Goal: Task Accomplishment & Management: Manage account settings

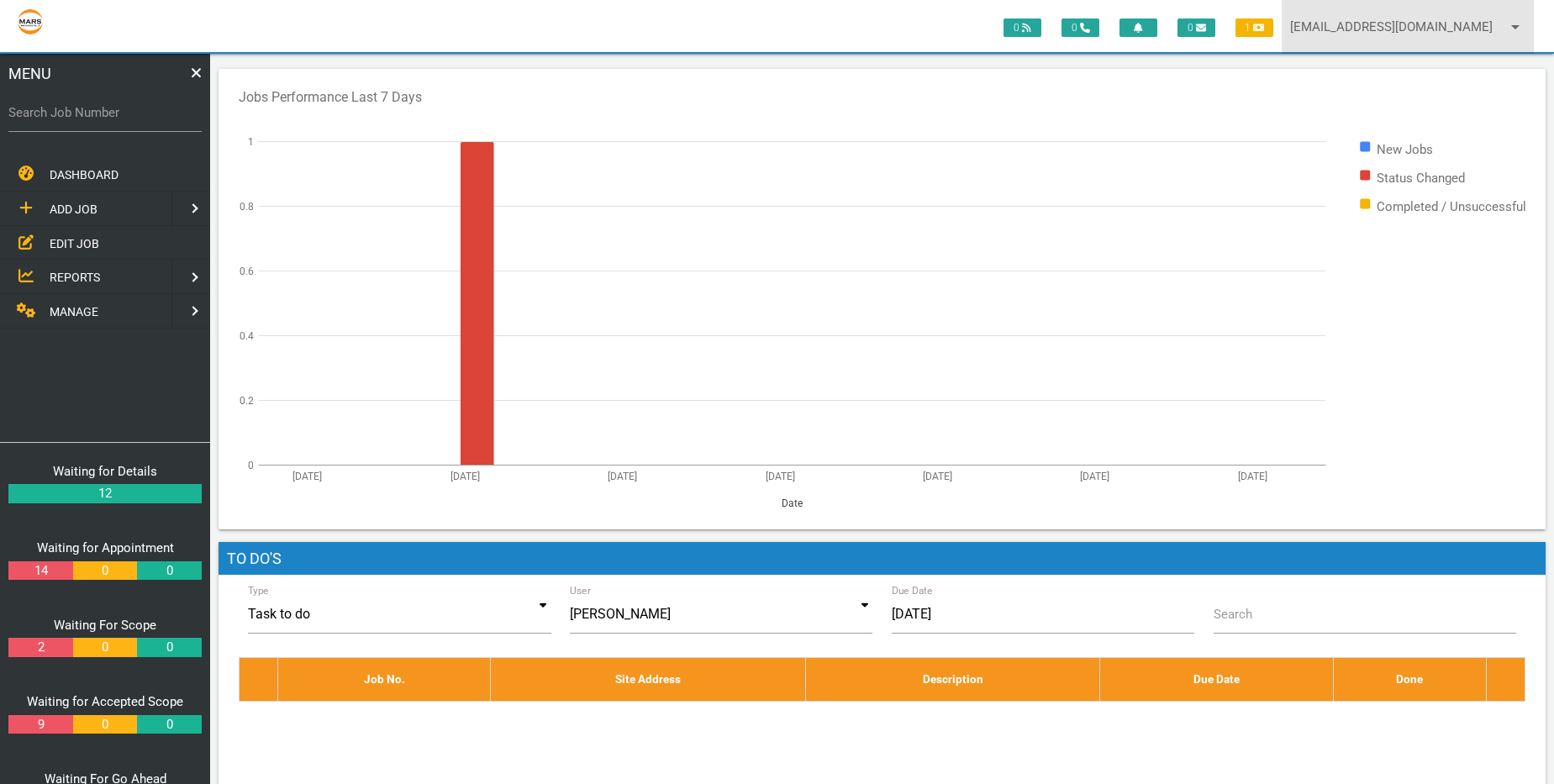
click at [1405, 28] on link "[EMAIL_ADDRESS][DOMAIN_NAME] arrow_drop_down" at bounding box center [1408, 26] width 252 height 53
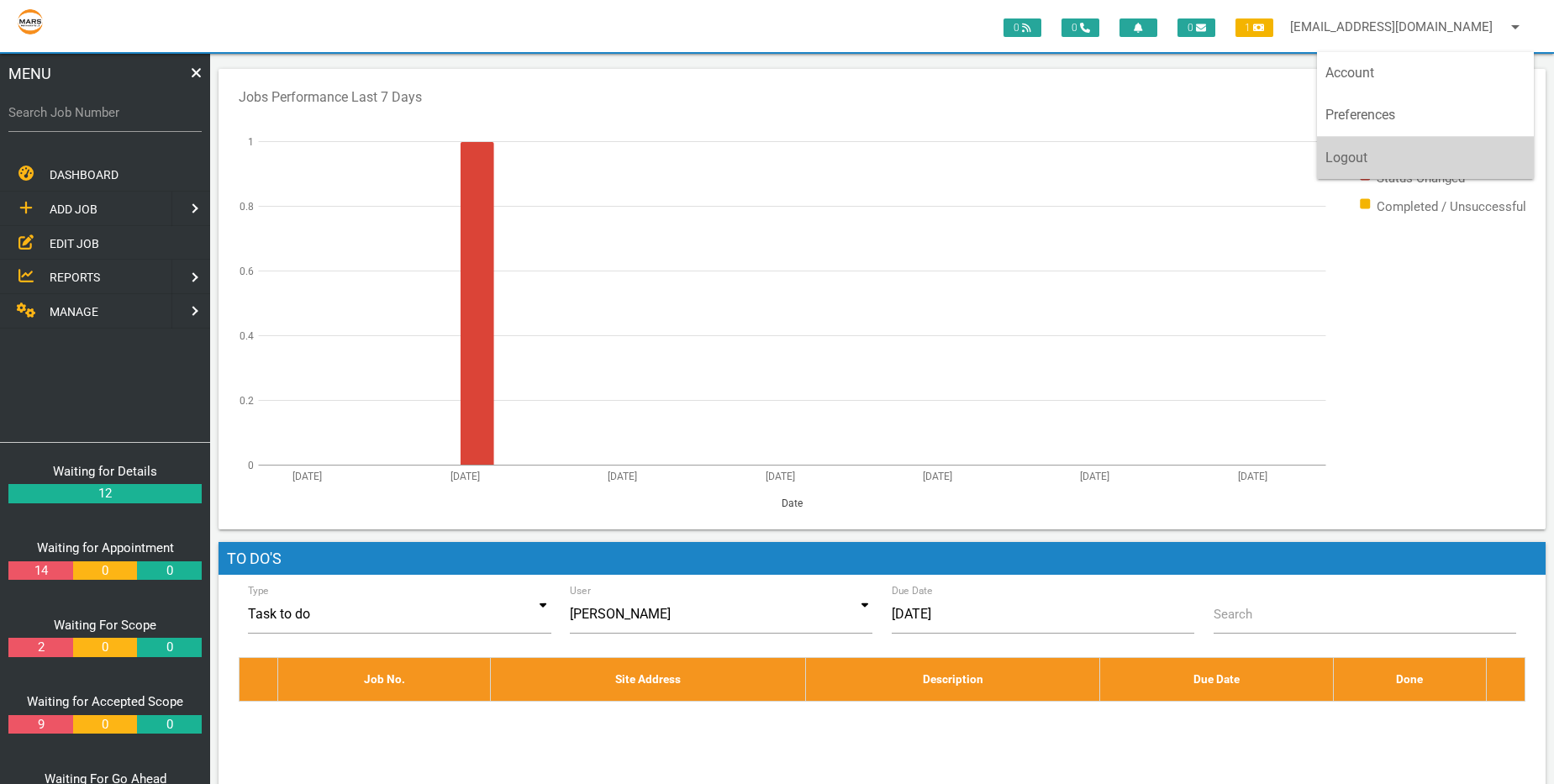
click at [1406, 163] on link "Logout" at bounding box center [1425, 158] width 217 height 42
